Goal: Information Seeking & Learning: Learn about a topic

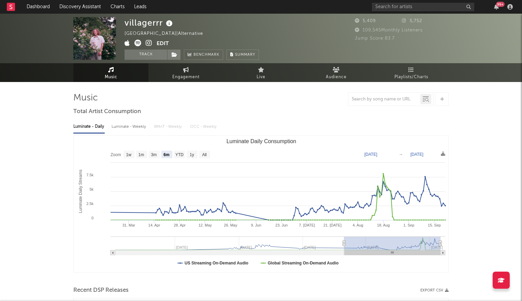
select select "6m"
click at [331, 66] on link "Audience" at bounding box center [336, 72] width 75 height 19
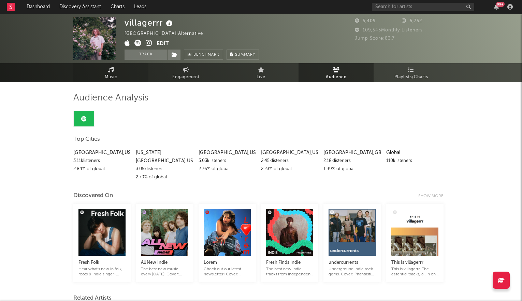
click at [109, 73] on span "Music" at bounding box center [111, 77] width 13 height 8
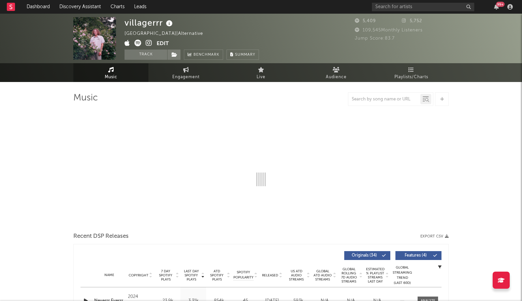
select select "6m"
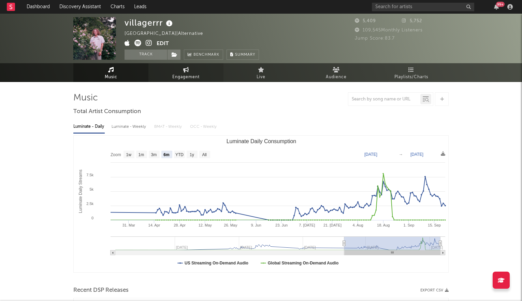
click at [184, 73] on span "Engagement" at bounding box center [185, 77] width 27 height 8
select select "1w"
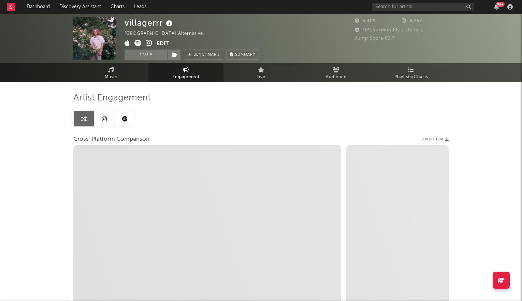
select select "1m"
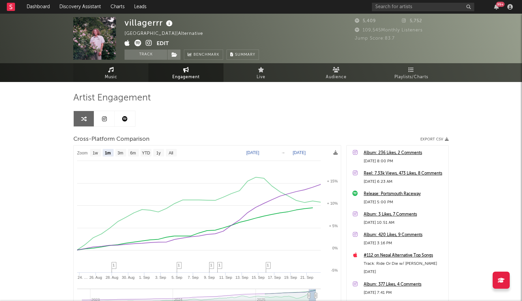
click at [118, 71] on link "Music" at bounding box center [110, 72] width 75 height 19
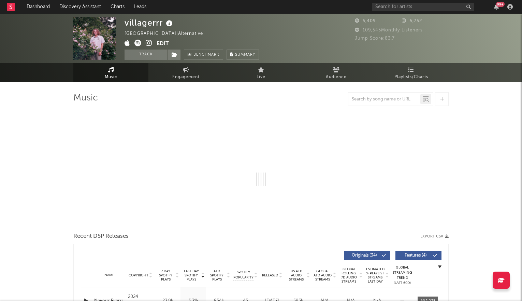
select select "6m"
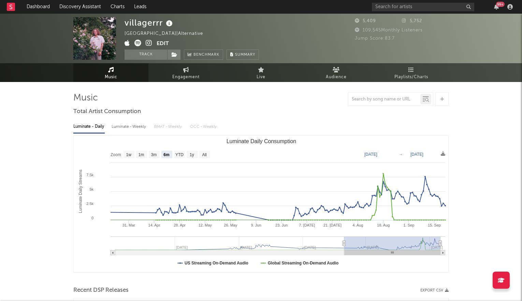
click at [149, 42] on icon at bounding box center [149, 43] width 6 height 7
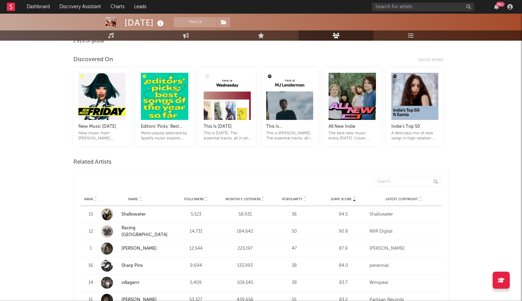
scroll to position [192, 0]
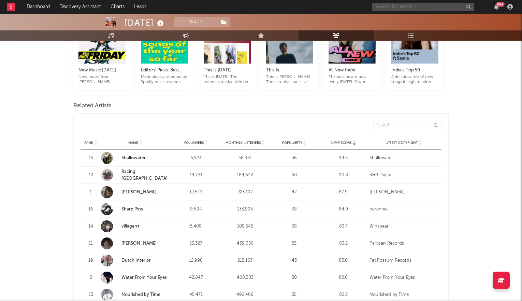
click at [389, 4] on input "text" at bounding box center [423, 7] width 102 height 9
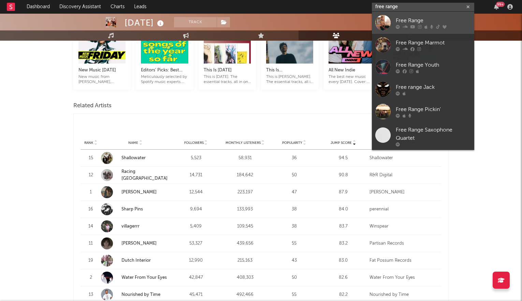
type input "free range"
click at [398, 19] on div "Free Range" at bounding box center [433, 20] width 75 height 8
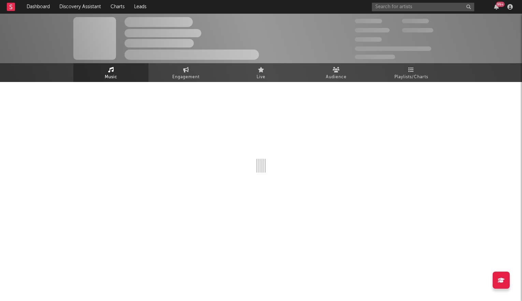
select select "1w"
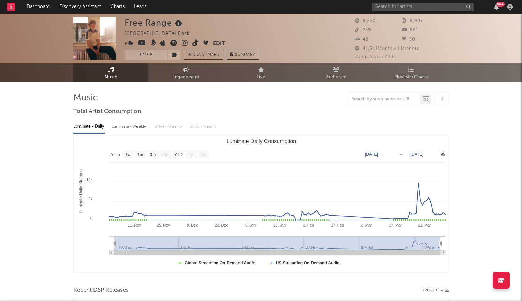
click at [185, 41] on icon at bounding box center [185, 43] width 6 height 7
click at [165, 71] on link "Engagement" at bounding box center [186, 72] width 75 height 19
select select "1w"
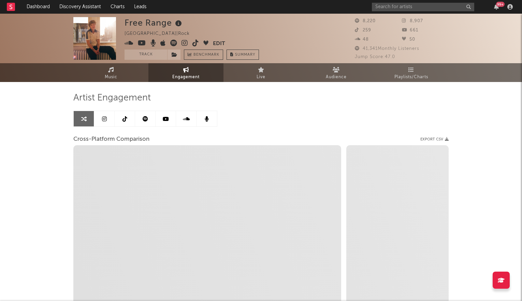
select select "1m"
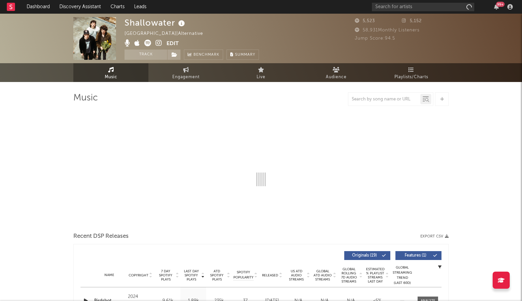
select select "1w"
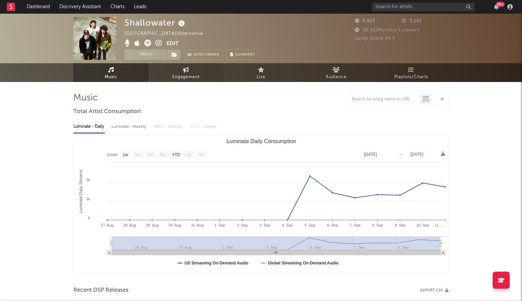
click at [180, 69] on link "Engagement" at bounding box center [186, 72] width 75 height 19
select select "1w"
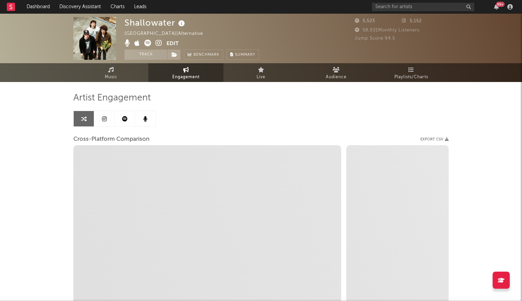
select select "1m"
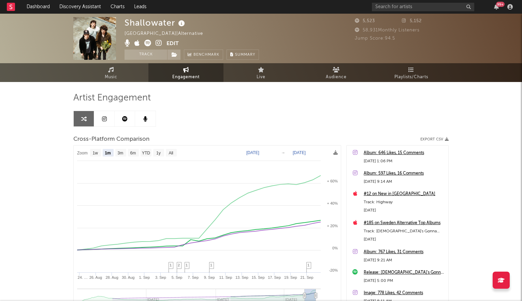
click at [159, 41] on icon at bounding box center [159, 43] width 6 height 7
click at [110, 77] on span "Music" at bounding box center [111, 77] width 13 height 8
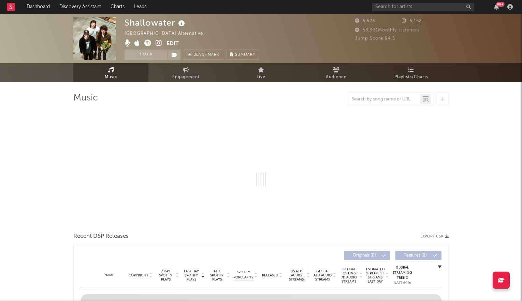
select select "1w"
